Goal: Transaction & Acquisition: Purchase product/service

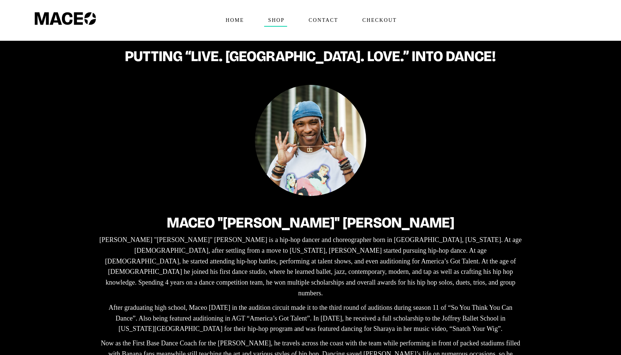
click at [275, 20] on span "Shop" at bounding box center [276, 20] width 23 height 12
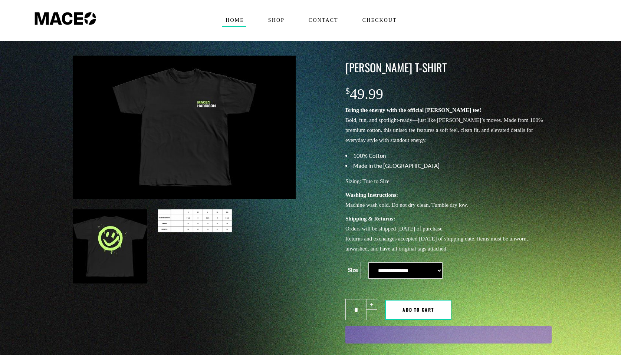
click at [235, 23] on span "Home" at bounding box center [234, 20] width 25 height 12
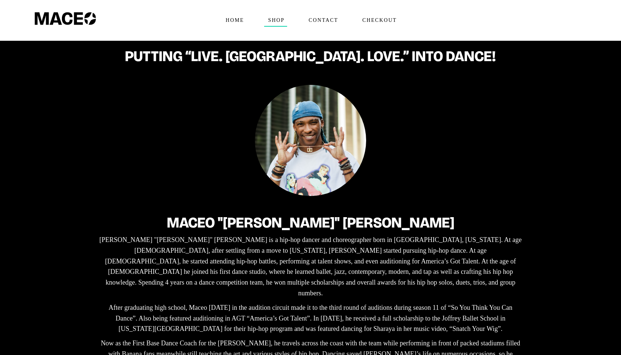
click at [279, 27] on link "Shop" at bounding box center [276, 20] width 40 height 41
